Goal: Task Accomplishment & Management: Manage account settings

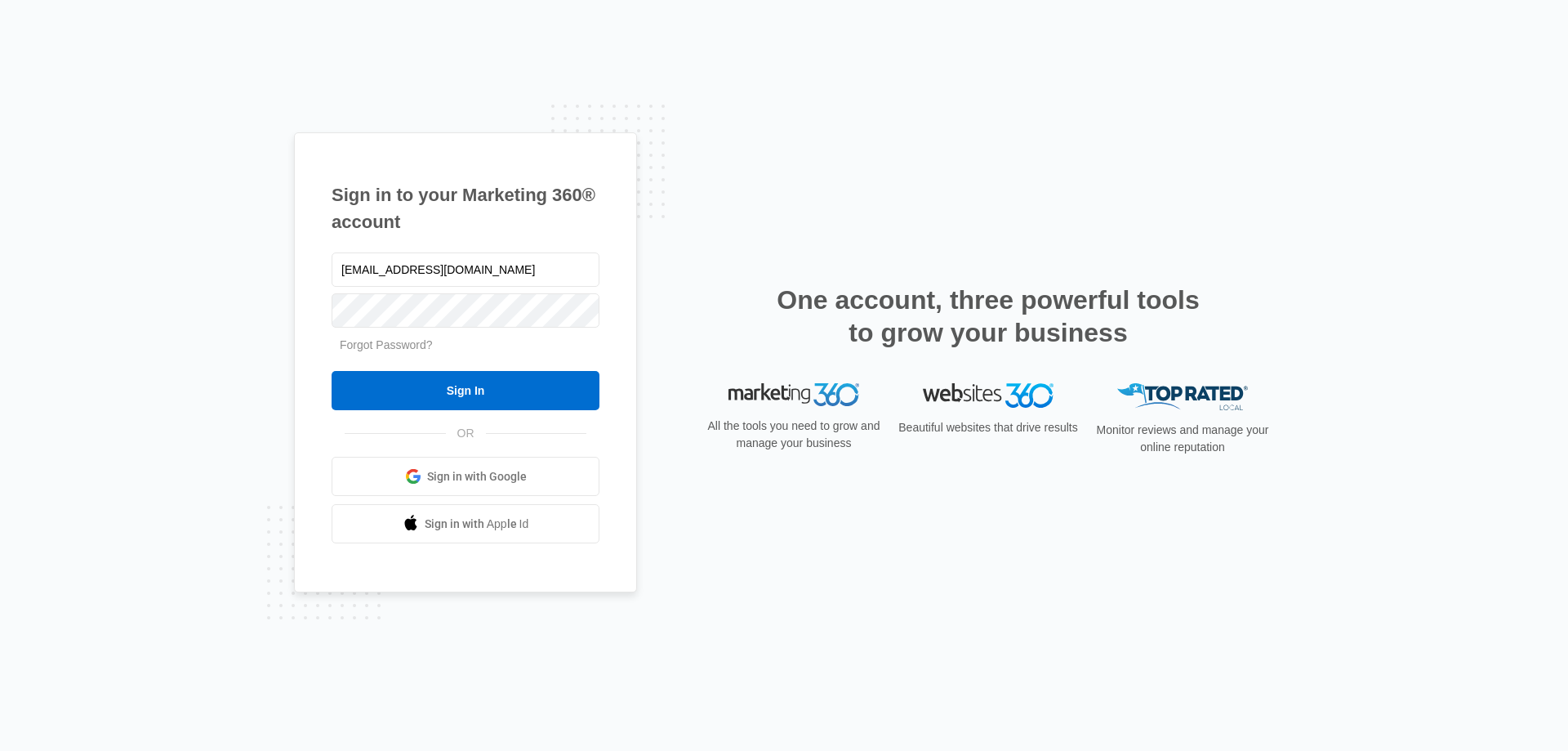
type input "[EMAIL_ADDRESS][DOMAIN_NAME]"
click at [331, 371] on input "Sign In" at bounding box center [465, 390] width 268 height 39
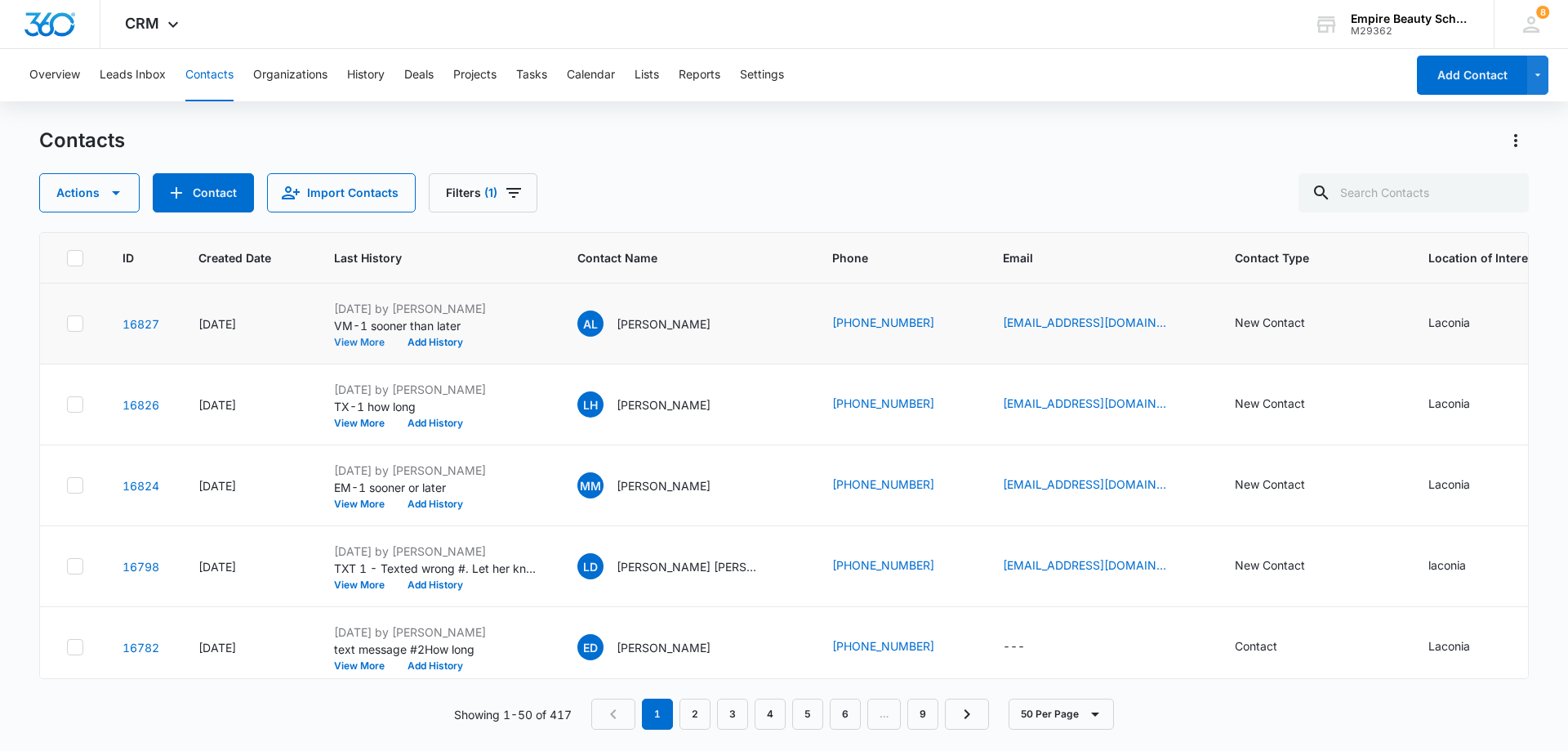
click at [357, 342] on button "View More" at bounding box center [365, 342] width 62 height 10
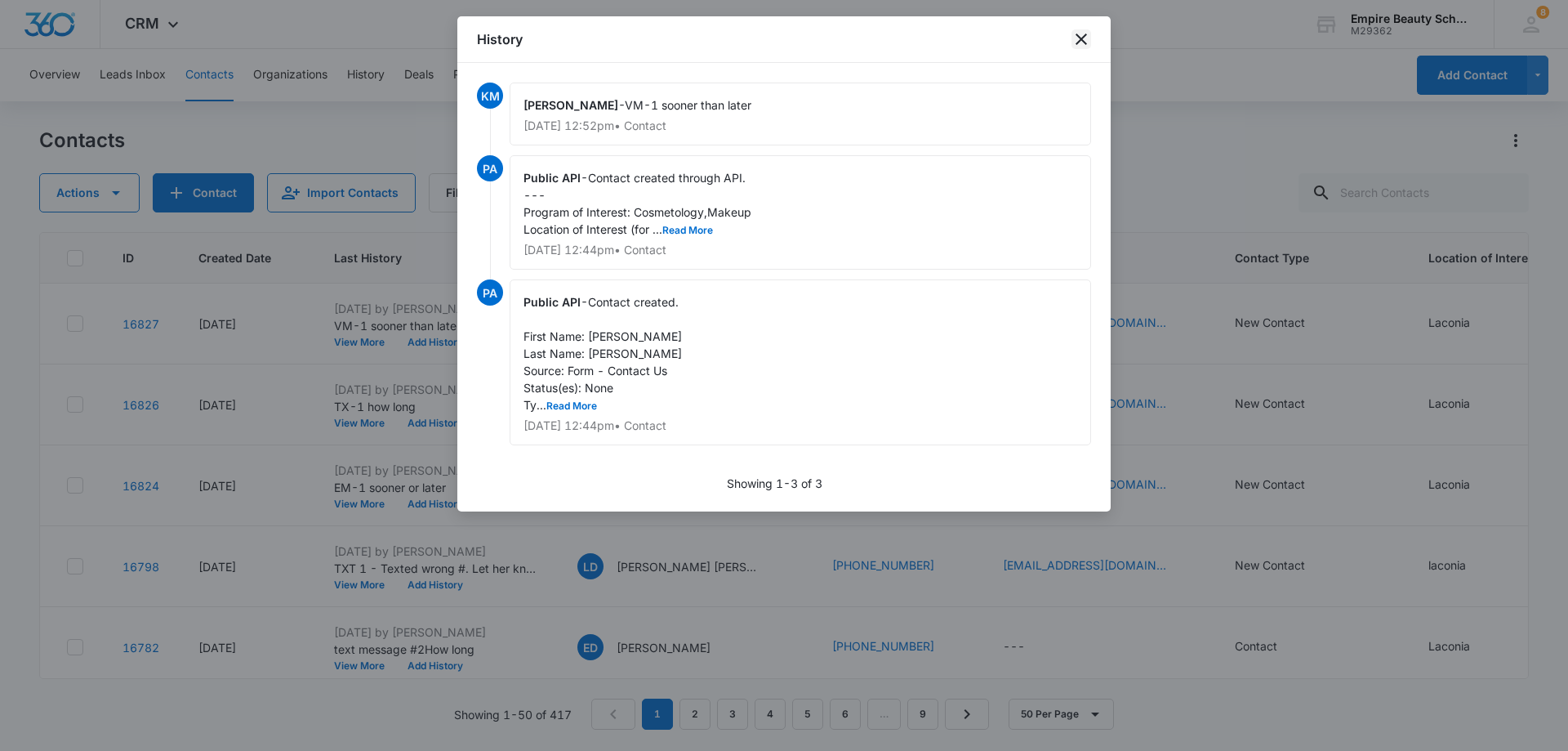
click at [1074, 44] on icon "close" at bounding box center [1081, 39] width 20 height 20
